Goal: Transaction & Acquisition: Purchase product/service

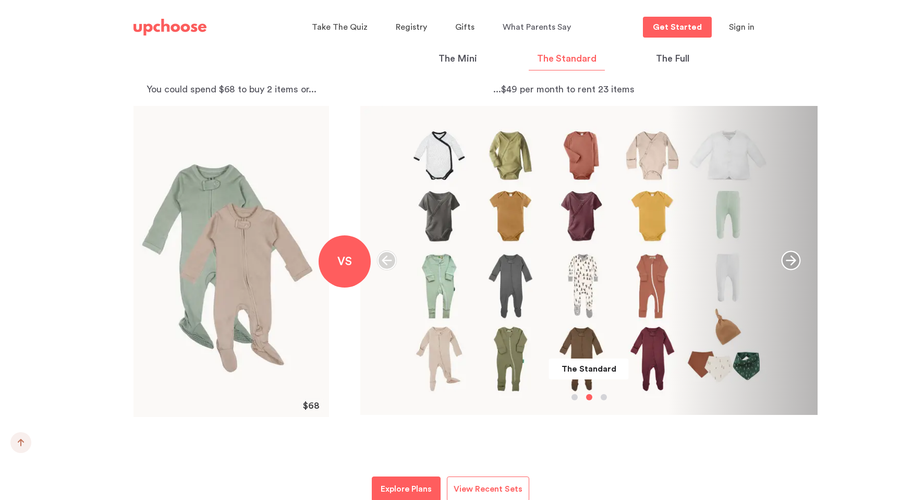
scroll to position [1111, 0]
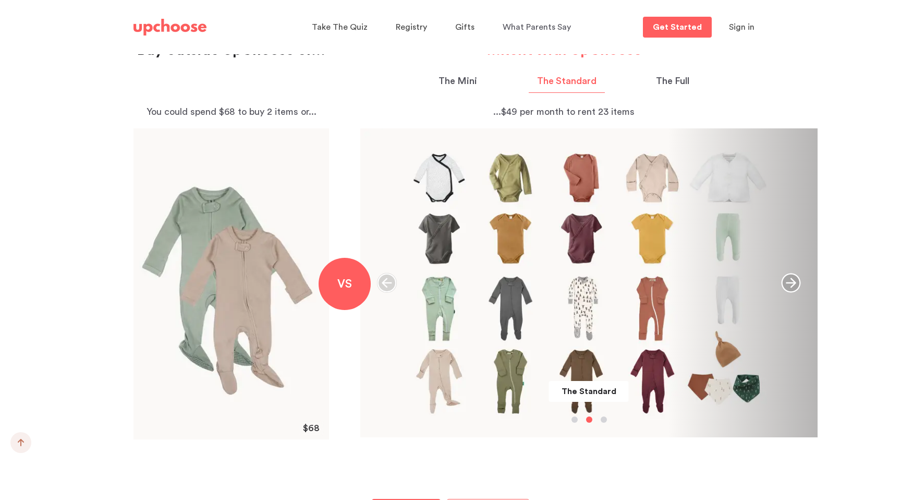
click at [794, 284] on icon "button" at bounding box center [790, 282] width 19 height 19
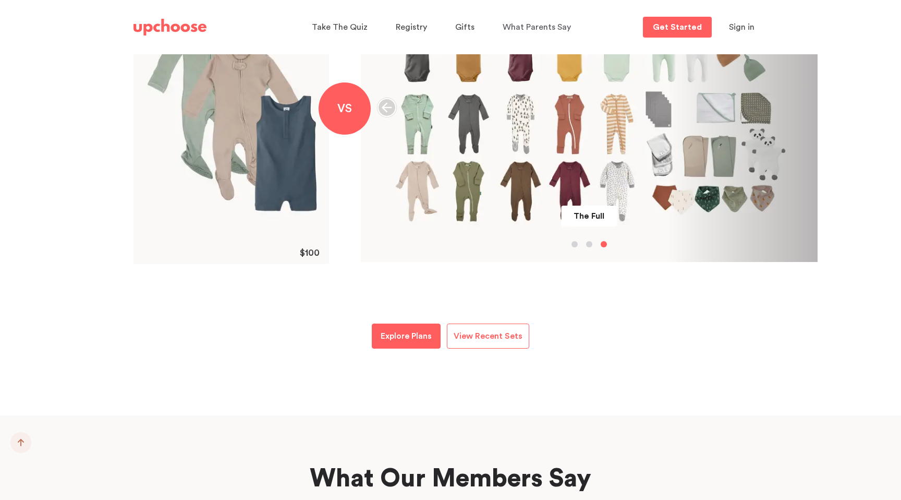
scroll to position [1301, 0]
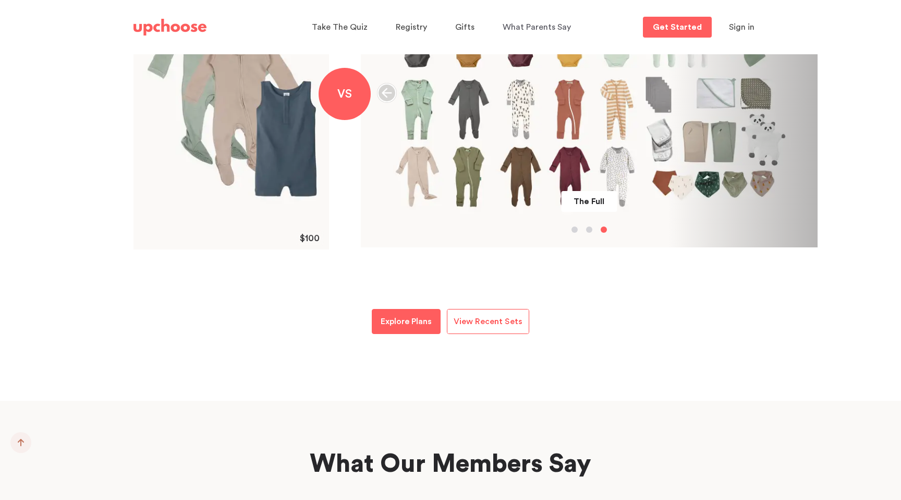
click at [500, 317] on span "View Recent Sets" at bounding box center [488, 321] width 69 height 8
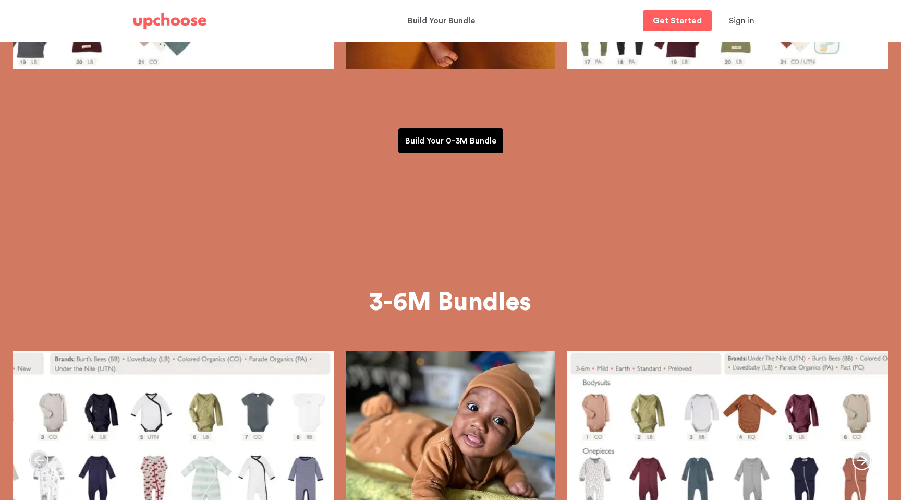
scroll to position [235, 0]
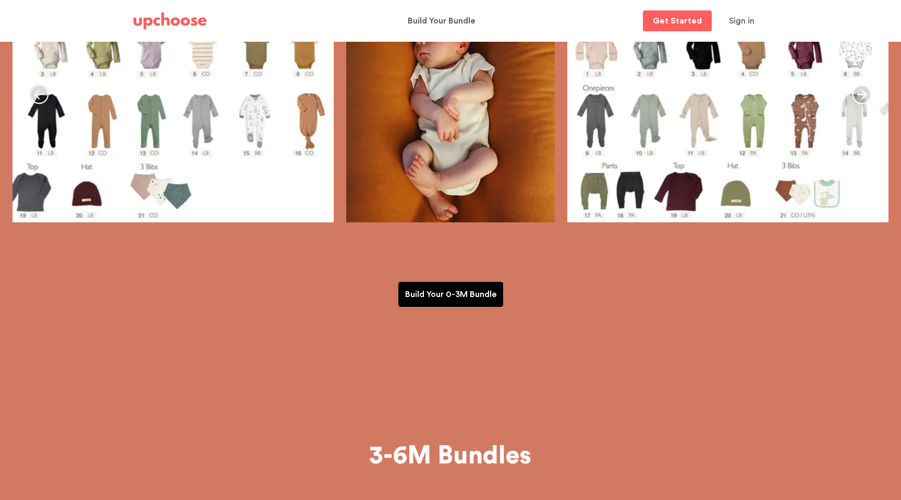
click at [480, 293] on p "Build Your 0-3M Bundle" at bounding box center [450, 294] width 91 height 13
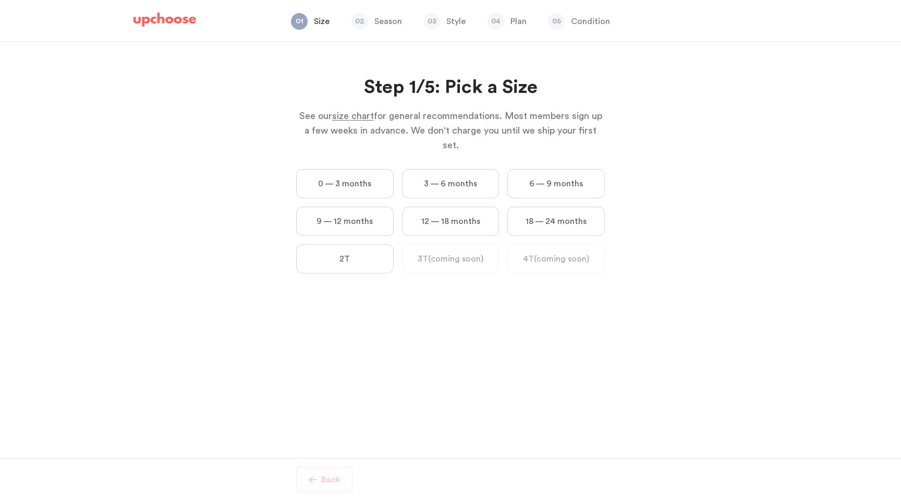
click at [374, 176] on label "0 — 3 months" at bounding box center [345, 183] width 98 height 29
click at [0, 0] on months "0 — 3 months" at bounding box center [0, 0] width 0 height 0
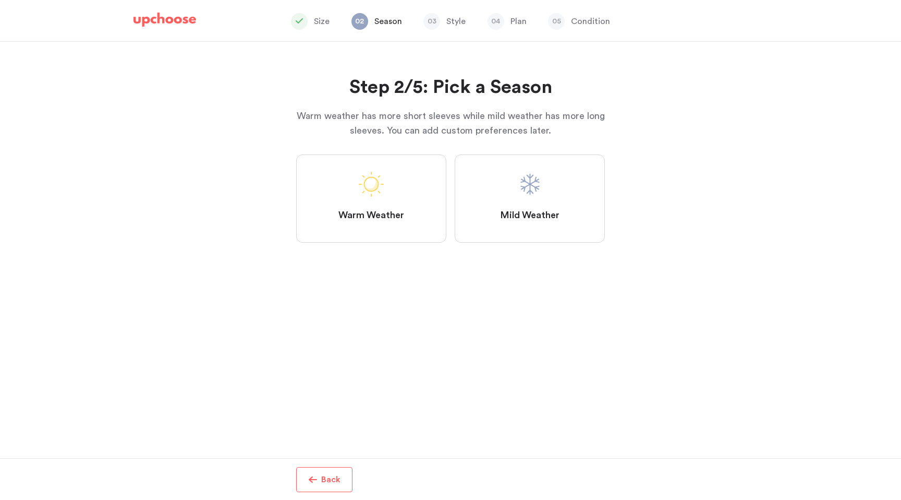
click at [505, 207] on label "Mild Weather" at bounding box center [530, 198] width 150 height 88
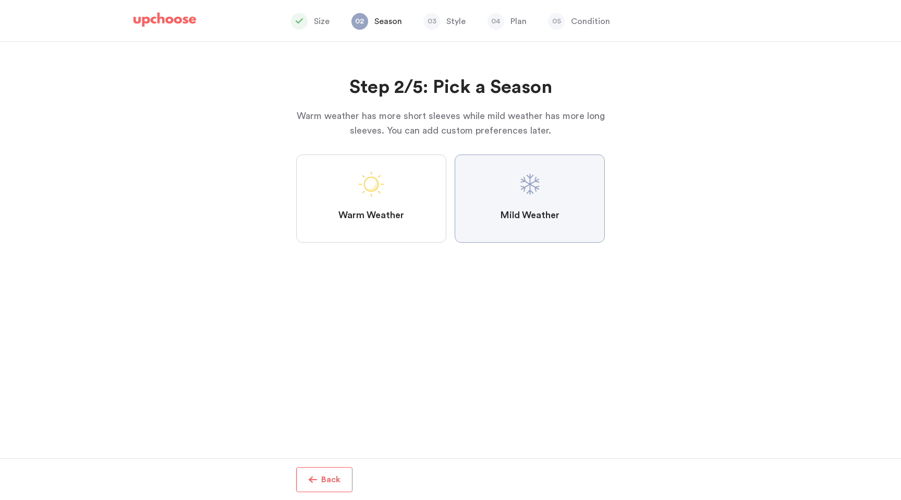
click at [0, 0] on Weather "Mild Weather" at bounding box center [0, 0] width 0 height 0
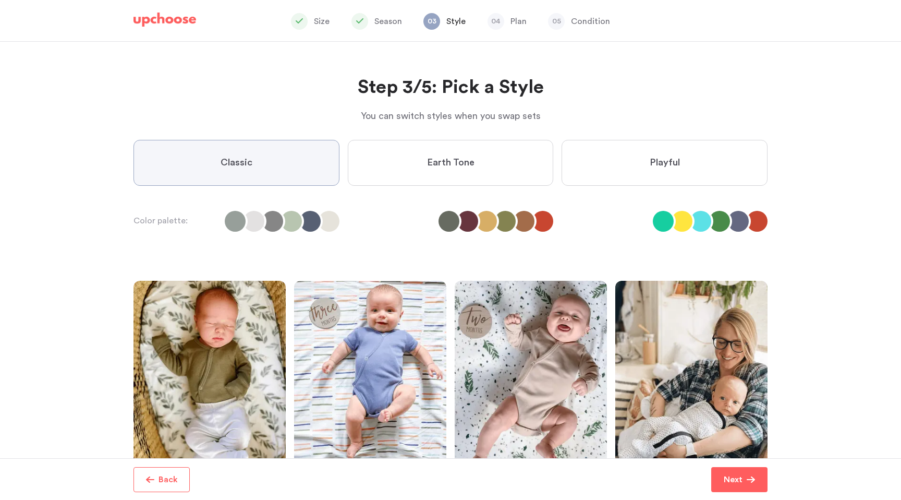
click at [503, 165] on label "Earth Tone" at bounding box center [451, 163] width 206 height 46
click at [0, 0] on Tone "Earth Tone" at bounding box center [0, 0] width 0 height 0
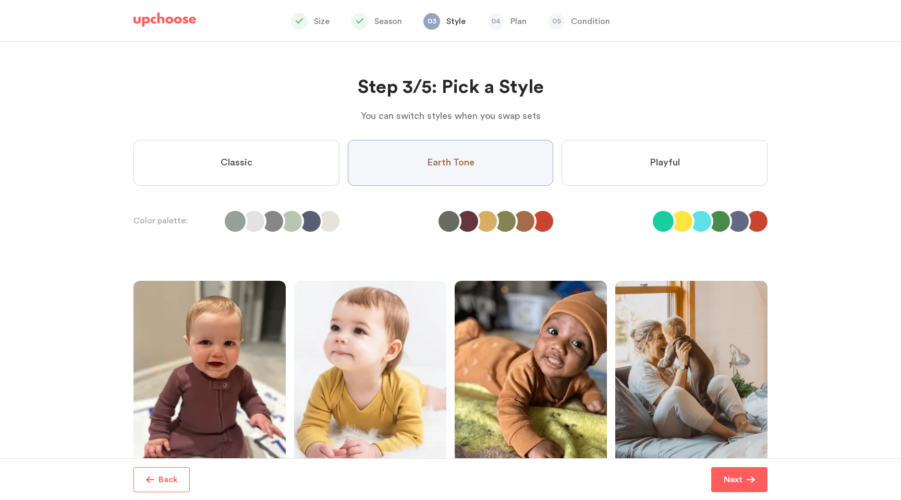
click at [671, 164] on span "Playful" at bounding box center [665, 162] width 30 height 13
click at [0, 0] on input "Playful" at bounding box center [0, 0] width 0 height 0
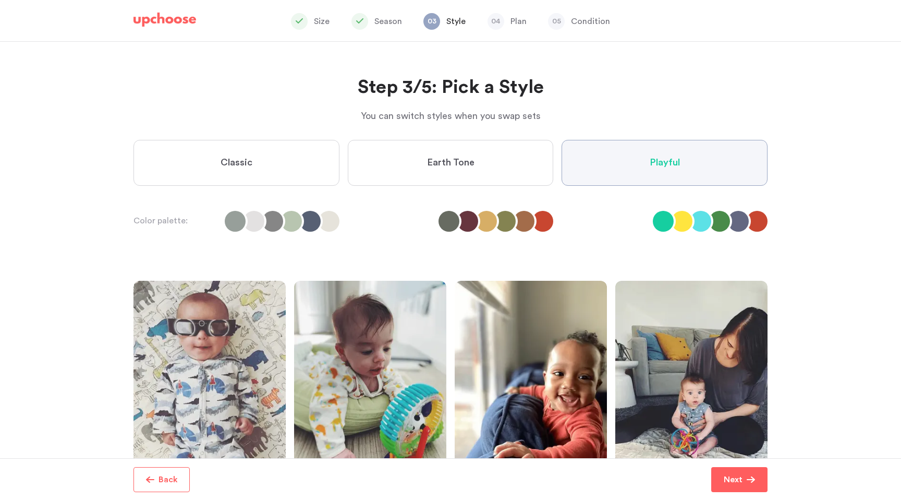
click at [481, 182] on label "Earth Tone" at bounding box center [451, 163] width 206 height 46
click at [0, 0] on Tone "Earth Tone" at bounding box center [0, 0] width 0 height 0
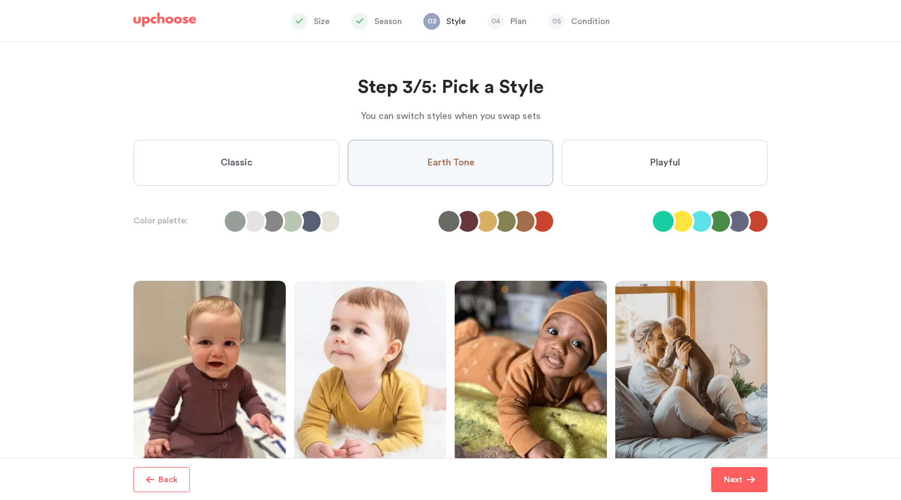
click at [303, 164] on label "Classic" at bounding box center [237, 163] width 206 height 46
click at [0, 0] on input "Classic" at bounding box center [0, 0] width 0 height 0
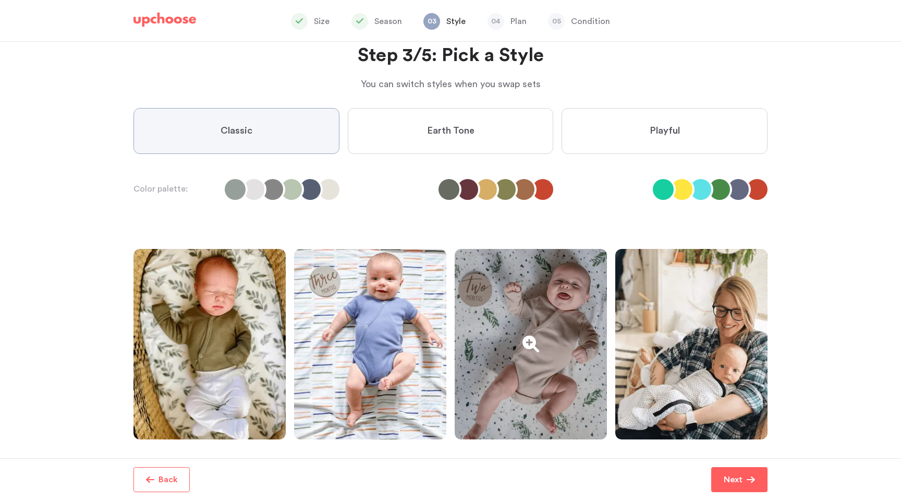
scroll to position [39, 0]
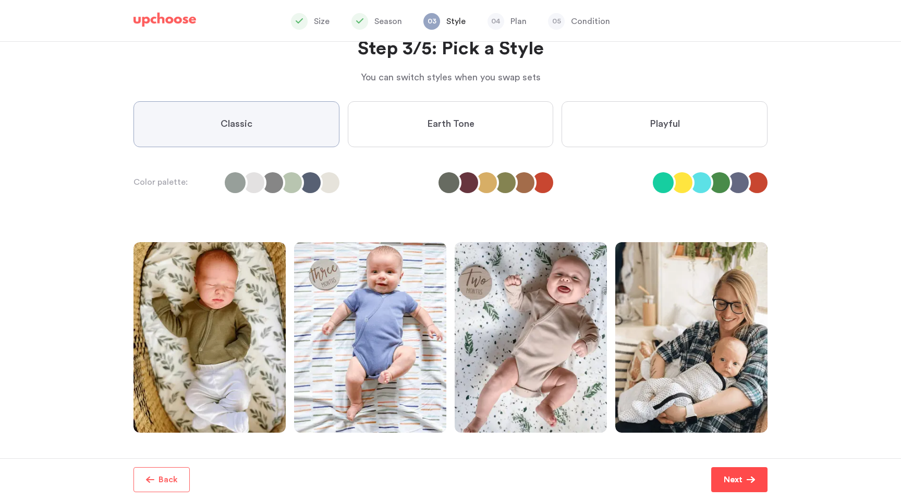
click at [727, 480] on p "Next" at bounding box center [733, 479] width 19 height 13
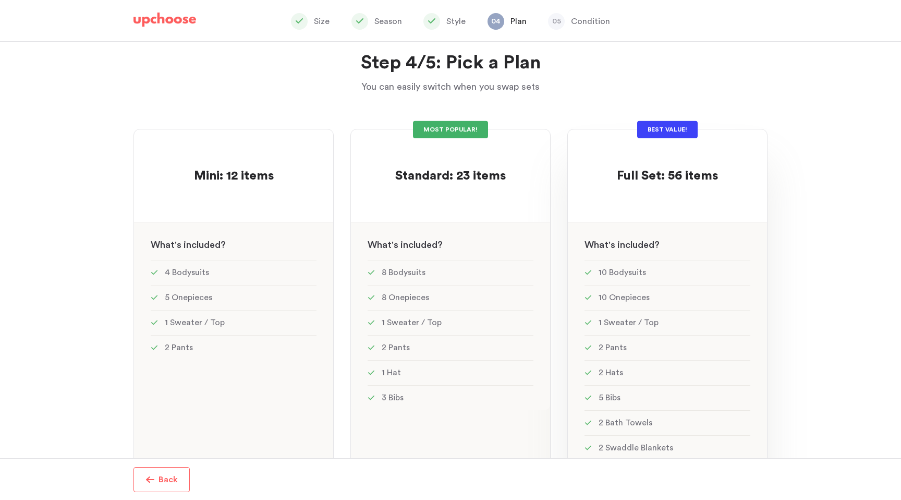
scroll to position [15, 0]
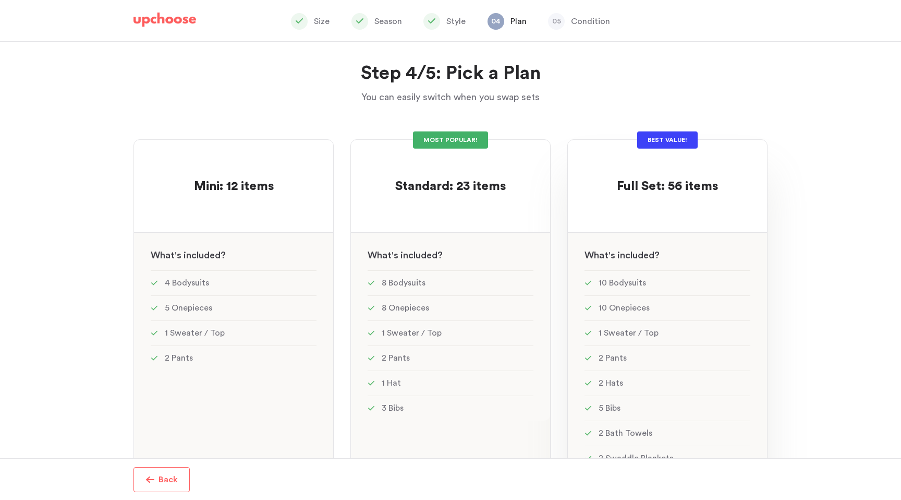
click at [713, 270] on li "10 Bodysuits" at bounding box center [668, 282] width 166 height 25
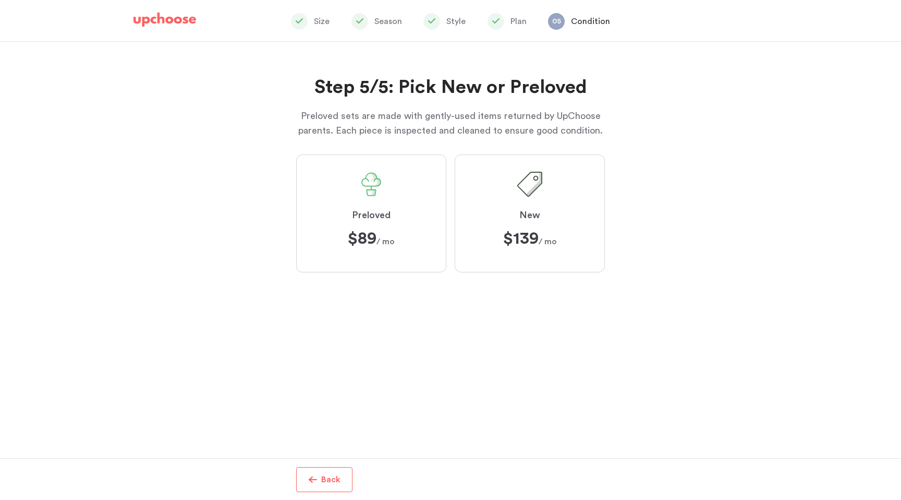
click at [383, 258] on label "Preloved $89 $89 / mo" at bounding box center [371, 213] width 150 height 118
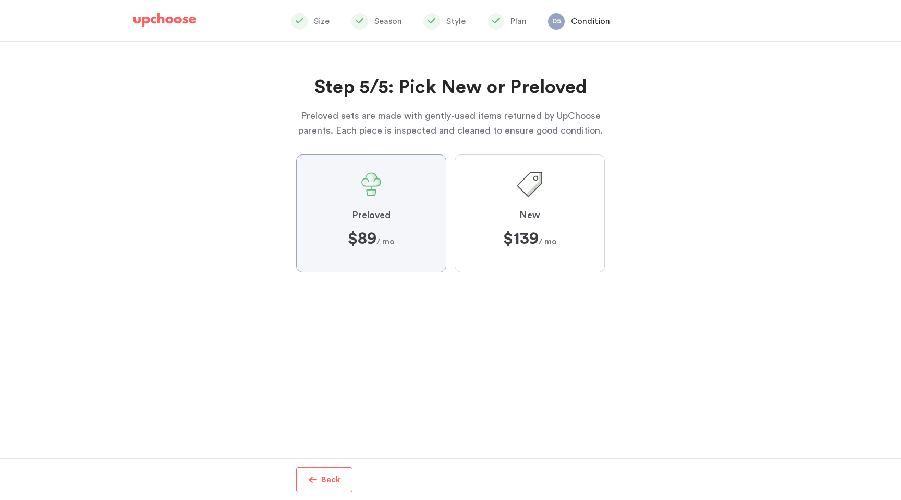
click at [0, 0] on input "Preloved $89 $89 / mo" at bounding box center [0, 0] width 0 height 0
